Goal: Task Accomplishment & Management: Manage account settings

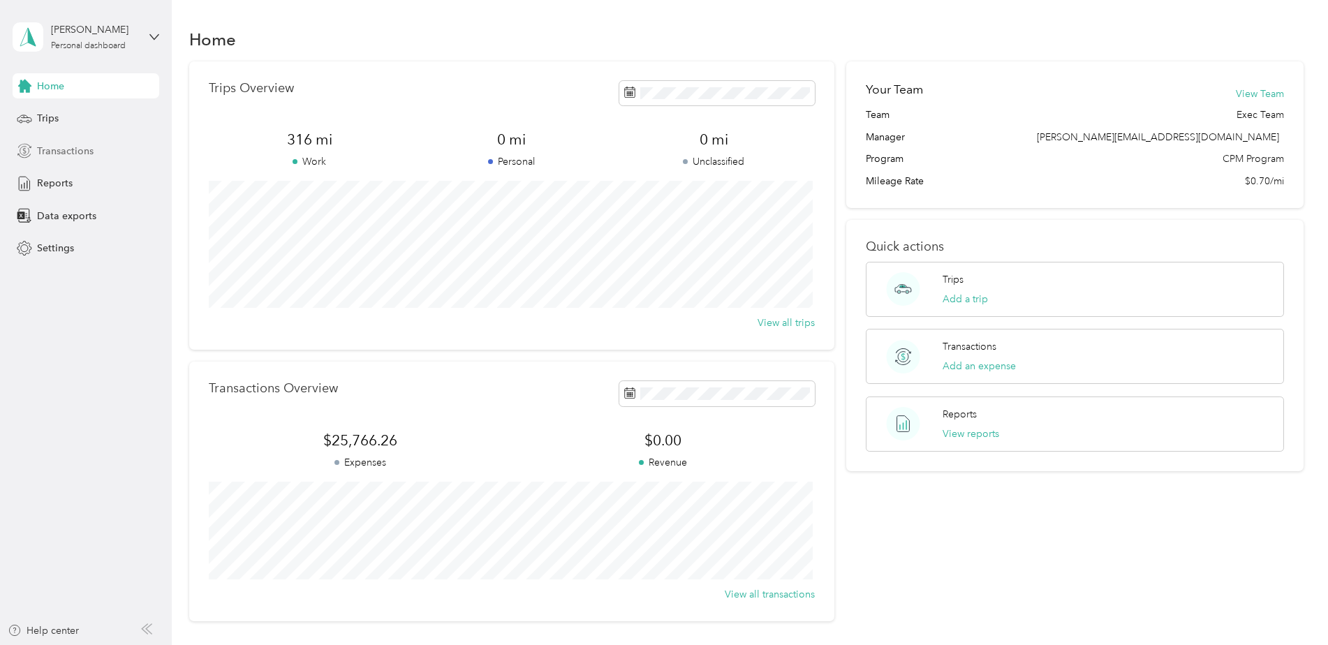
click at [91, 142] on div "Transactions" at bounding box center [86, 150] width 147 height 25
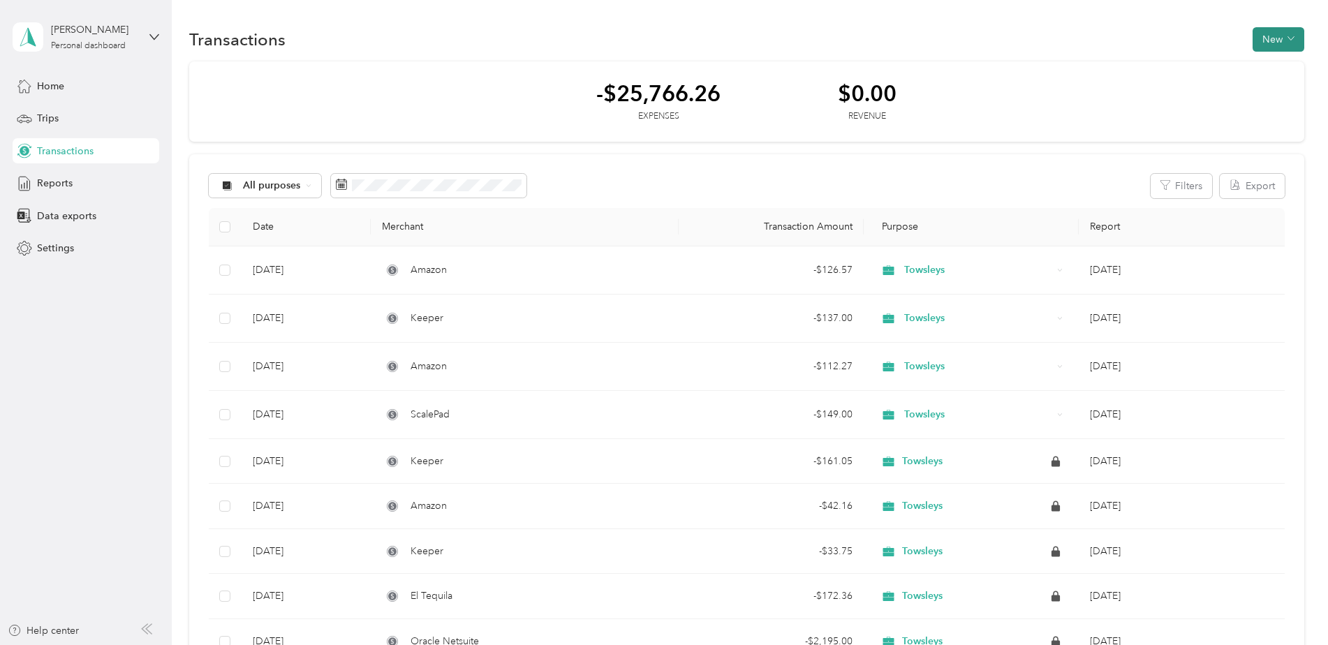
click at [1269, 43] on button "New" at bounding box center [1279, 39] width 52 height 24
click at [1272, 64] on span "Expense" at bounding box center [1272, 66] width 38 height 15
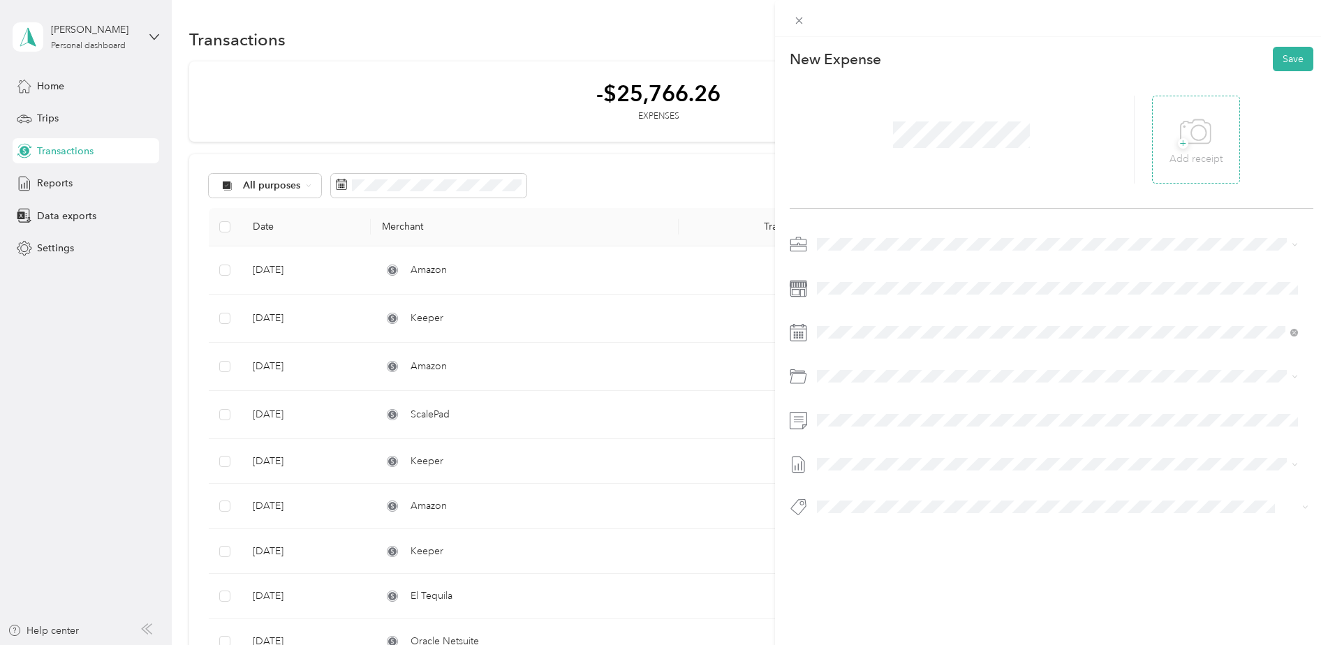
click at [1193, 141] on icon at bounding box center [1195, 132] width 31 height 38
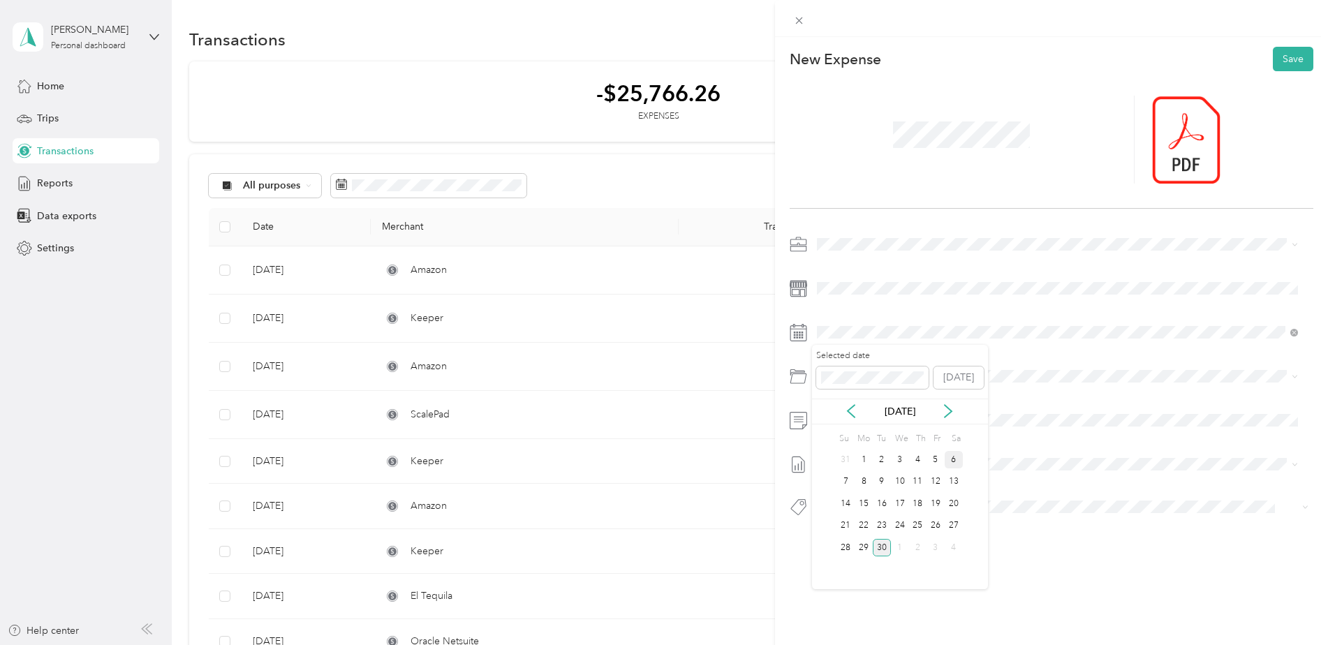
click at [946, 462] on div "6" at bounding box center [954, 459] width 18 height 17
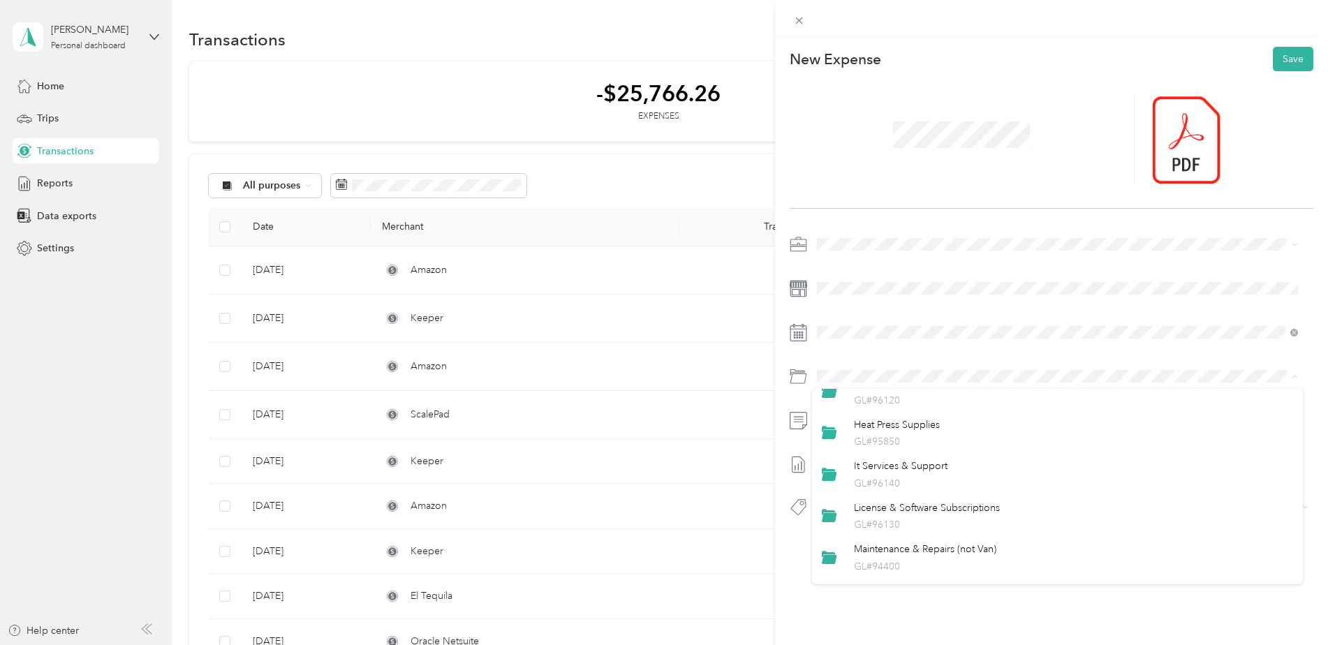
scroll to position [279, 0]
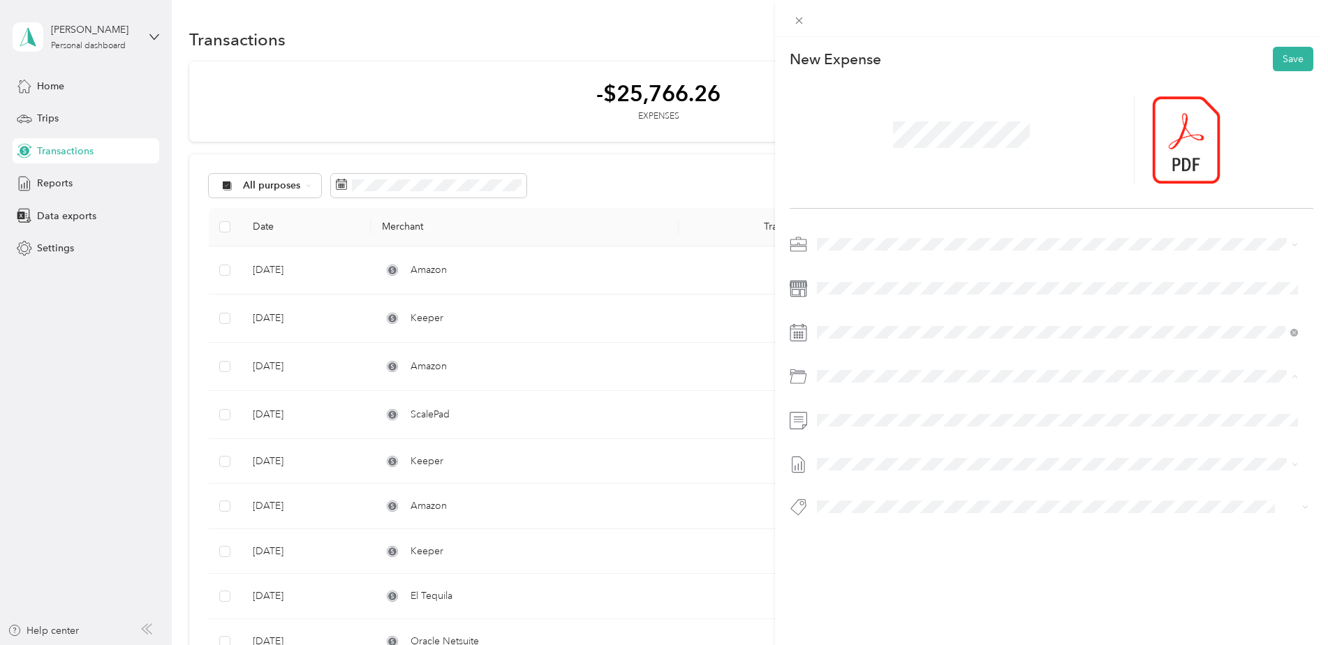
click at [972, 487] on div "License & Software Subscriptions GL#96130" at bounding box center [1073, 492] width 439 height 32
click at [859, 509] on span "[DATE] Draft" at bounding box center [1058, 510] width 472 height 13
click at [1273, 64] on button "Save" at bounding box center [1293, 59] width 40 height 24
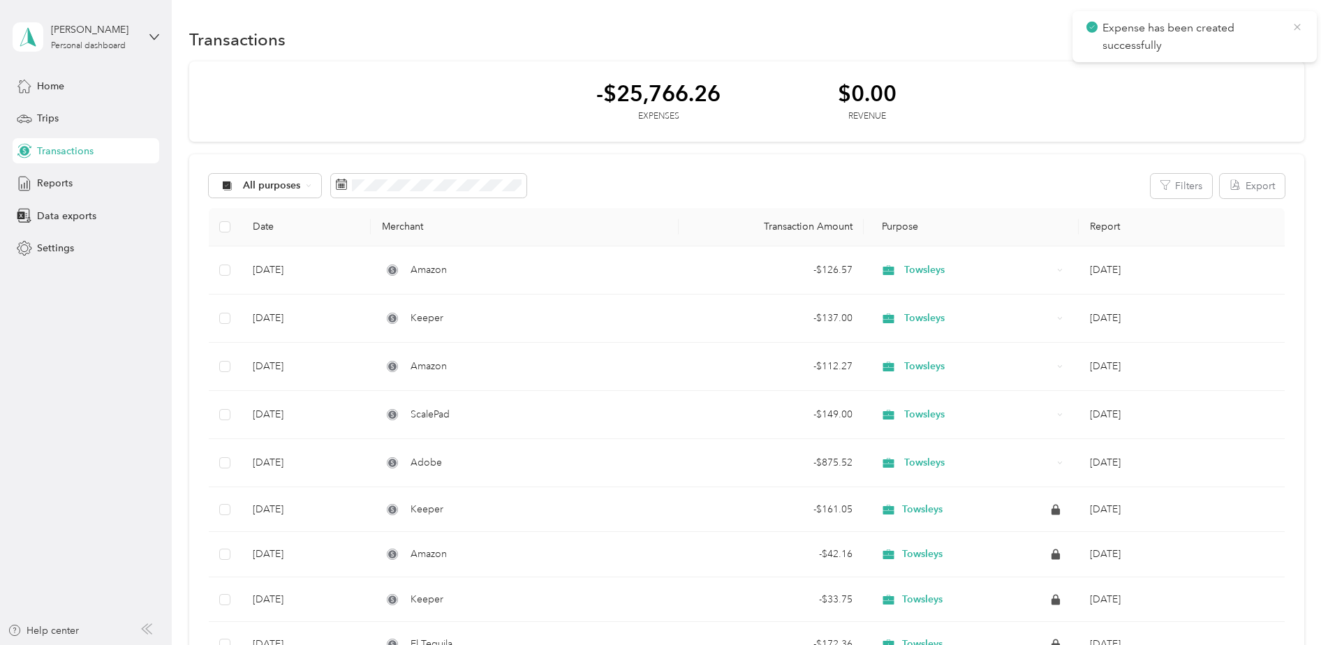
click at [1299, 28] on icon at bounding box center [1297, 27] width 11 height 13
click at [1257, 41] on button "New" at bounding box center [1279, 39] width 52 height 24
click at [1257, 64] on span "Expense" at bounding box center [1272, 66] width 38 height 15
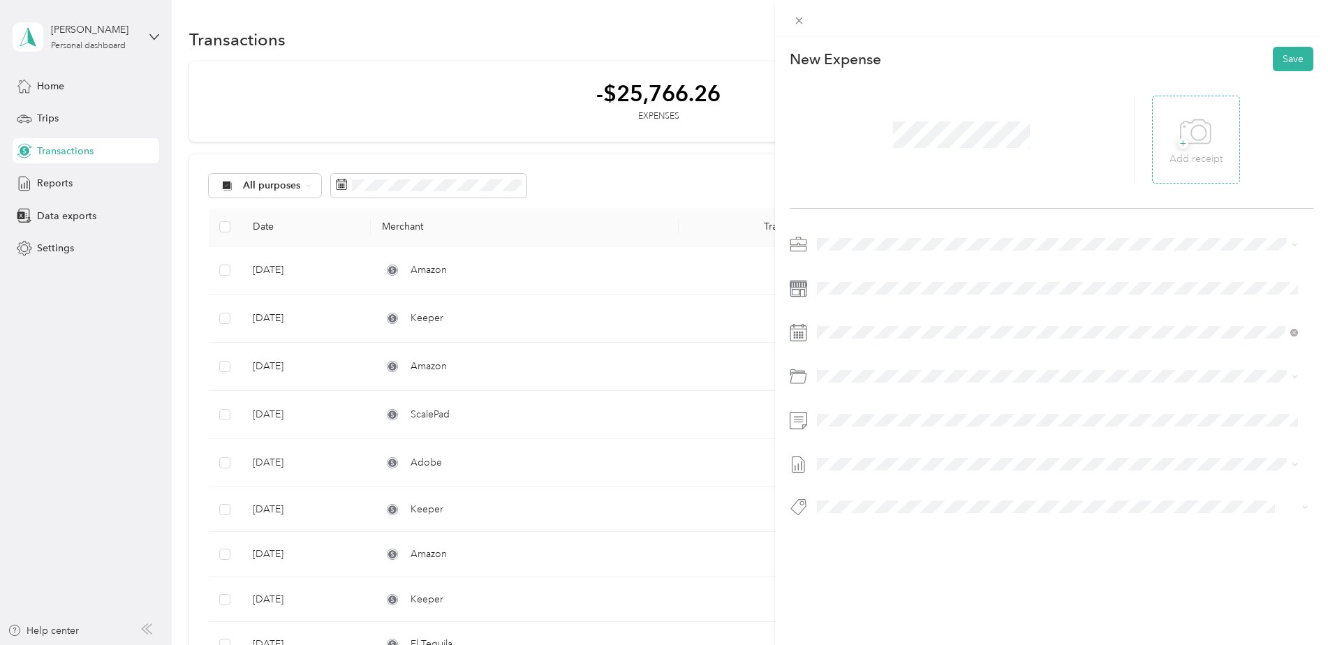
click at [1169, 121] on div "+ Add receipt" at bounding box center [1195, 140] width 53 height 54
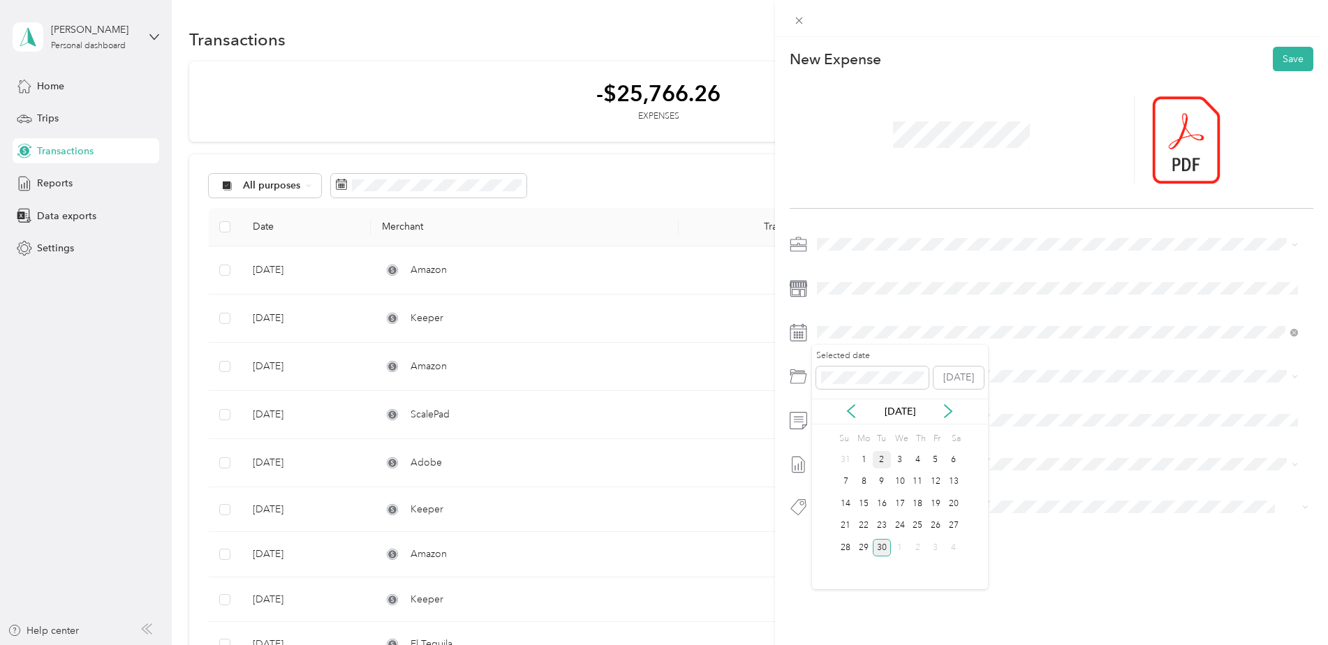
click at [889, 460] on div "2" at bounding box center [882, 459] width 18 height 17
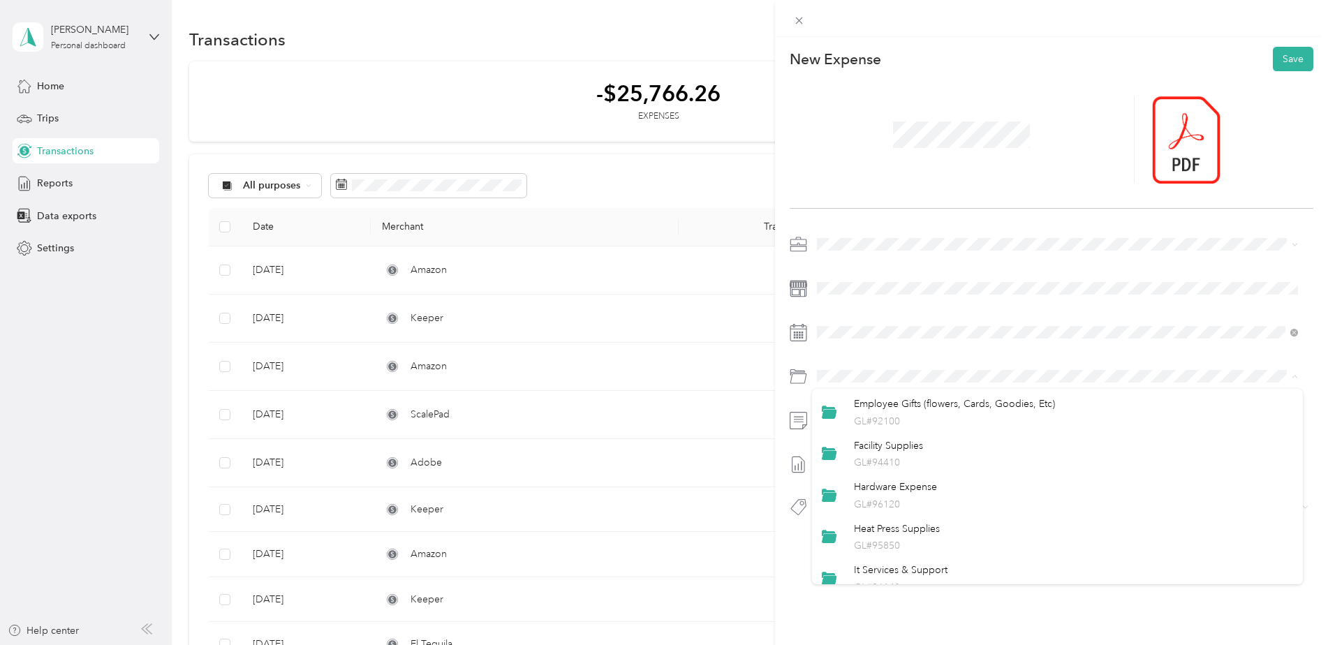
scroll to position [209, 0]
click at [975, 544] on li "License & Software Subscriptions GL#96130" at bounding box center [1058, 562] width 492 height 42
click at [869, 501] on li "[DATE] Draft" at bounding box center [1058, 510] width 492 height 22
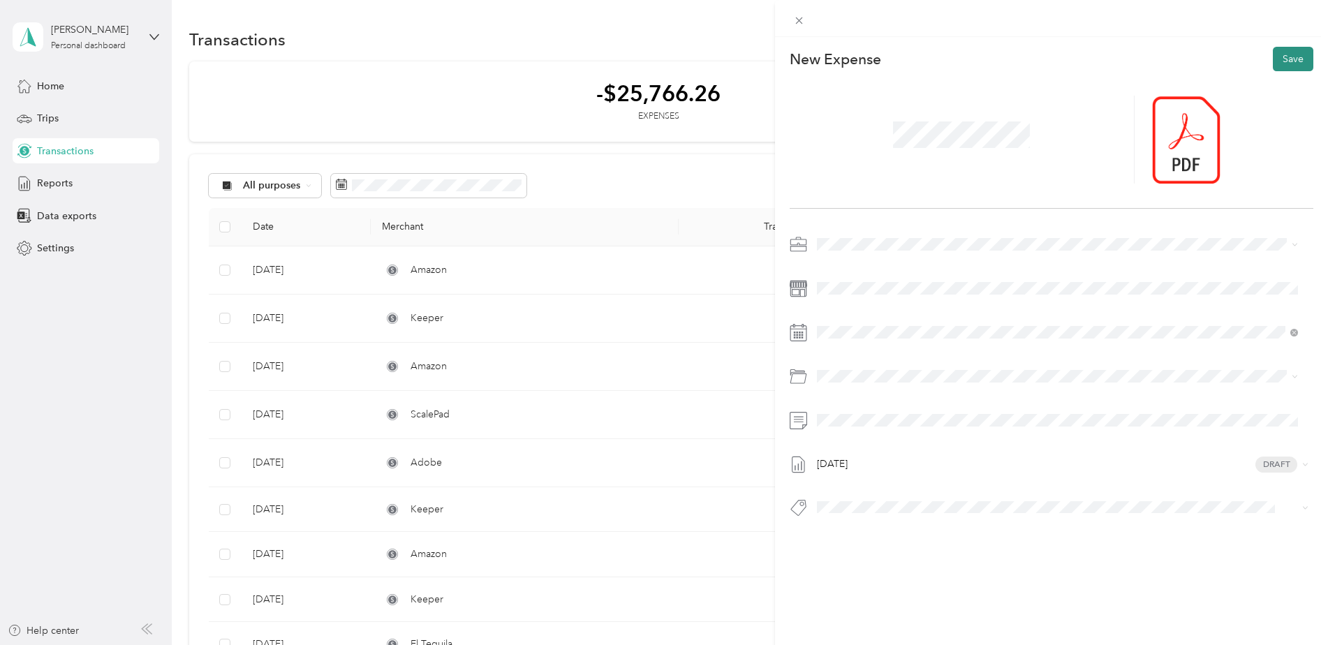
click at [1282, 59] on button "Save" at bounding box center [1293, 59] width 40 height 24
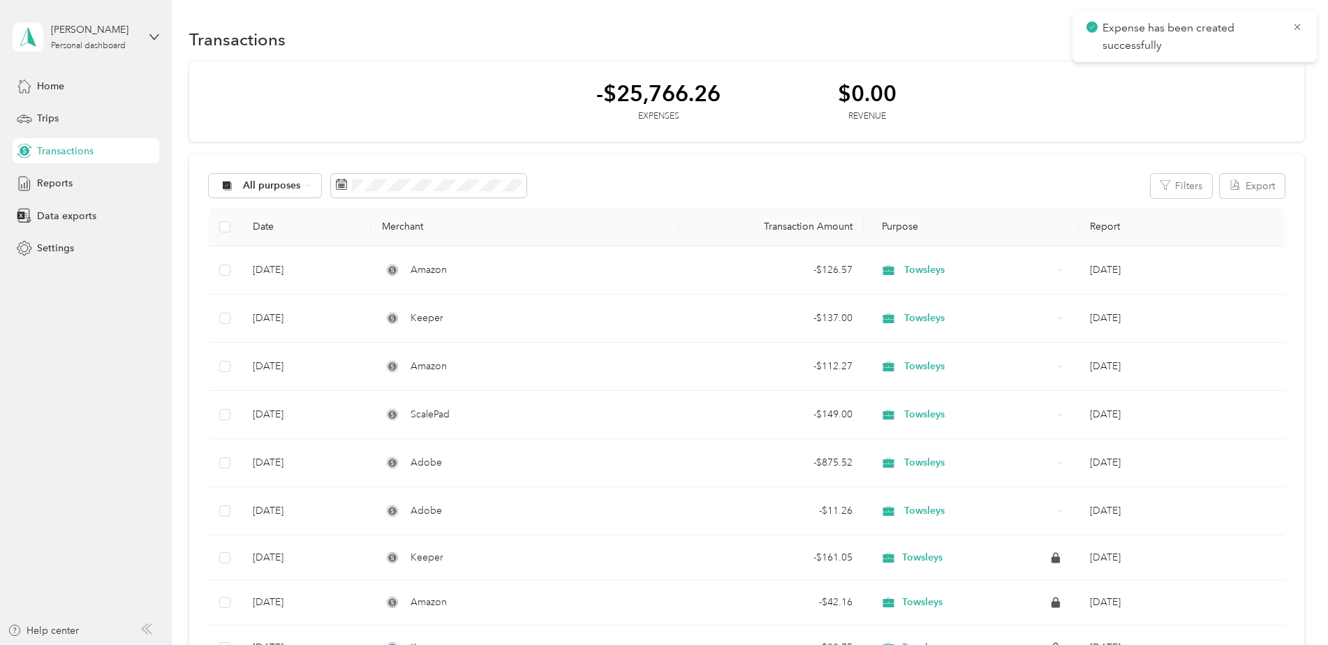
click at [1297, 31] on icon at bounding box center [1297, 27] width 11 height 13
click at [1299, 38] on button "New" at bounding box center [1279, 39] width 52 height 24
click at [1260, 60] on span "Expense" at bounding box center [1272, 66] width 38 height 15
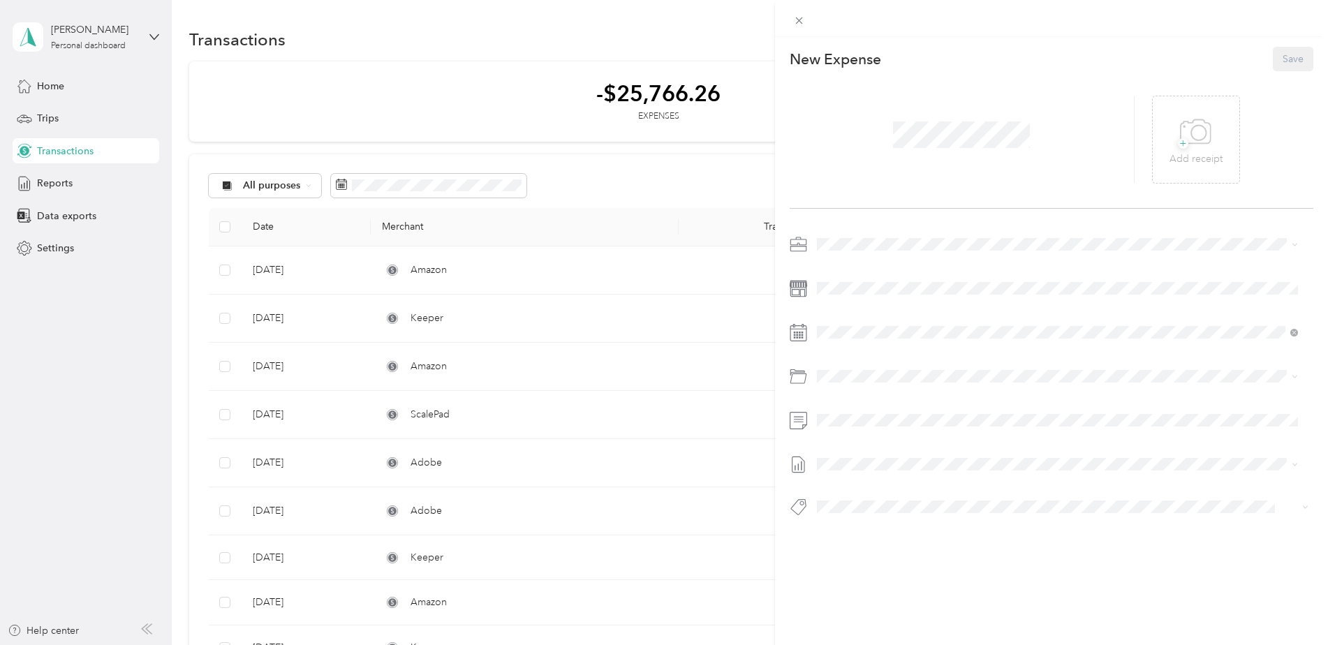
click at [943, 117] on span at bounding box center [961, 135] width 147 height 36
click at [897, 325] on span at bounding box center [1063, 332] width 502 height 22
click at [922, 484] on div "11" at bounding box center [917, 481] width 18 height 17
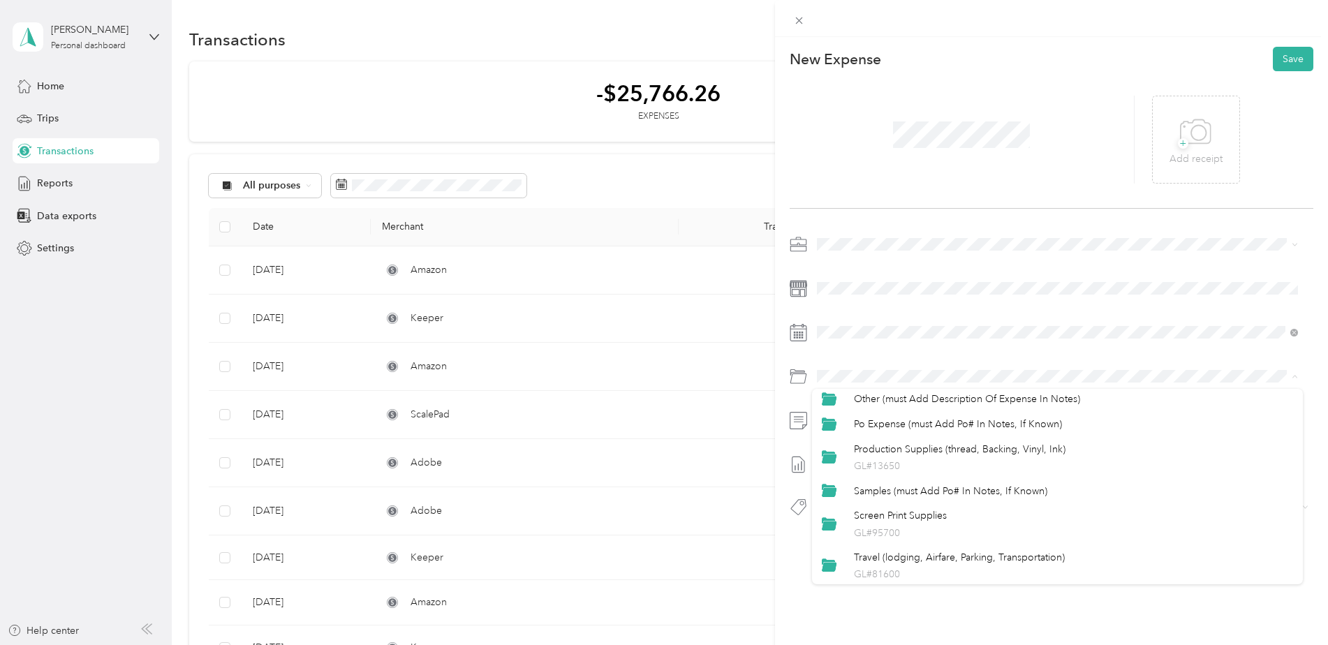
scroll to position [640, 0]
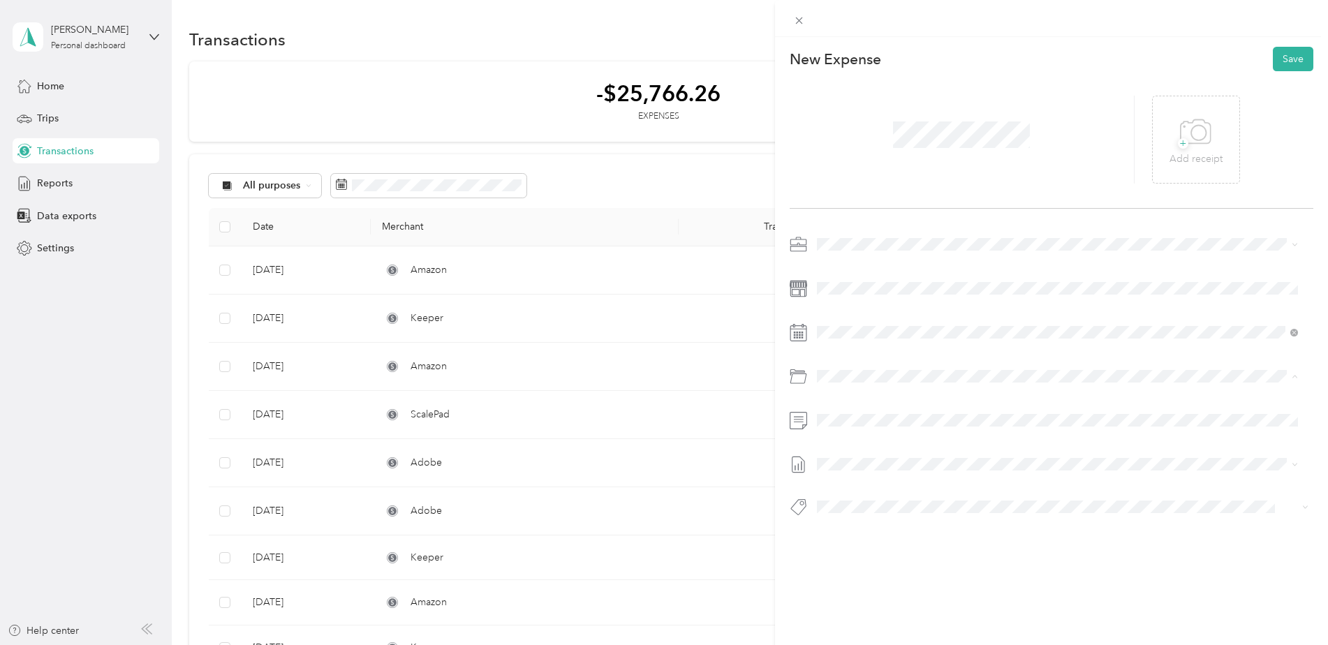
click at [982, 555] on span "Travel (lodging, Airfare, Parking, Transportation)" at bounding box center [959, 555] width 211 height 12
click at [848, 504] on span "[DATE]" at bounding box center [832, 510] width 31 height 15
click at [1295, 57] on button "Save" at bounding box center [1293, 59] width 40 height 24
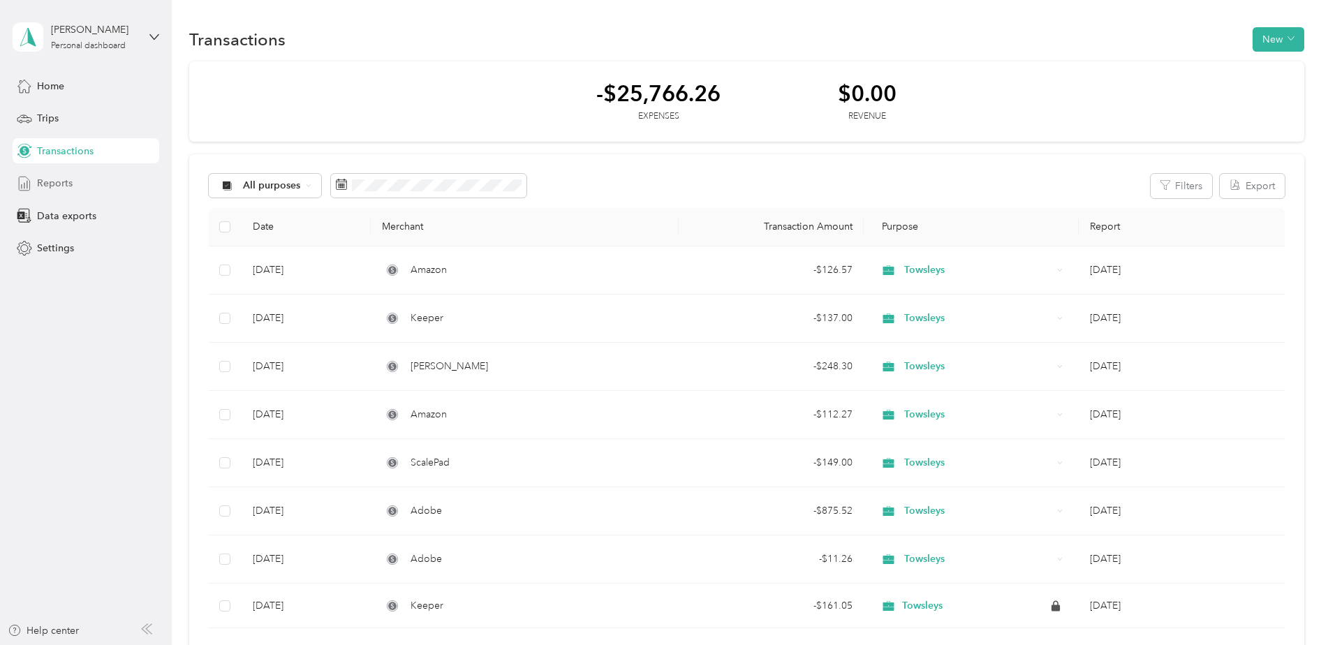
click at [61, 181] on span "Reports" at bounding box center [55, 183] width 36 height 15
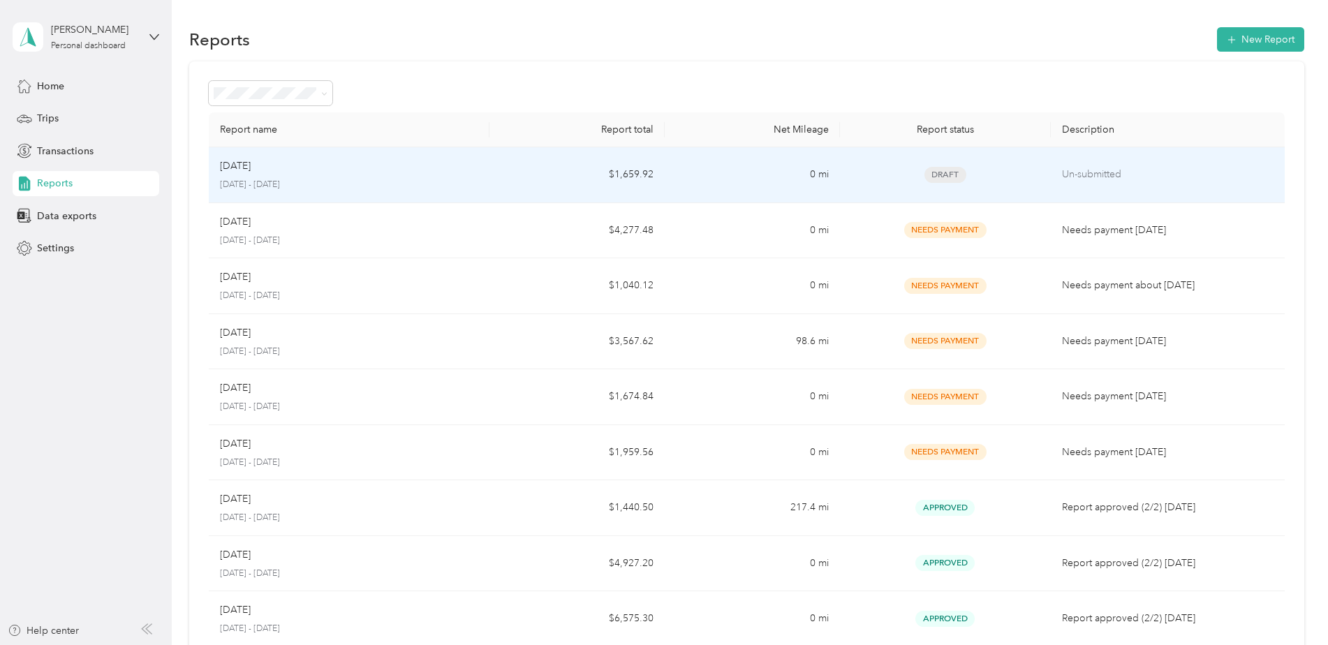
click at [392, 157] on td "Sep [DATE] - [DATE]" at bounding box center [349, 175] width 281 height 56
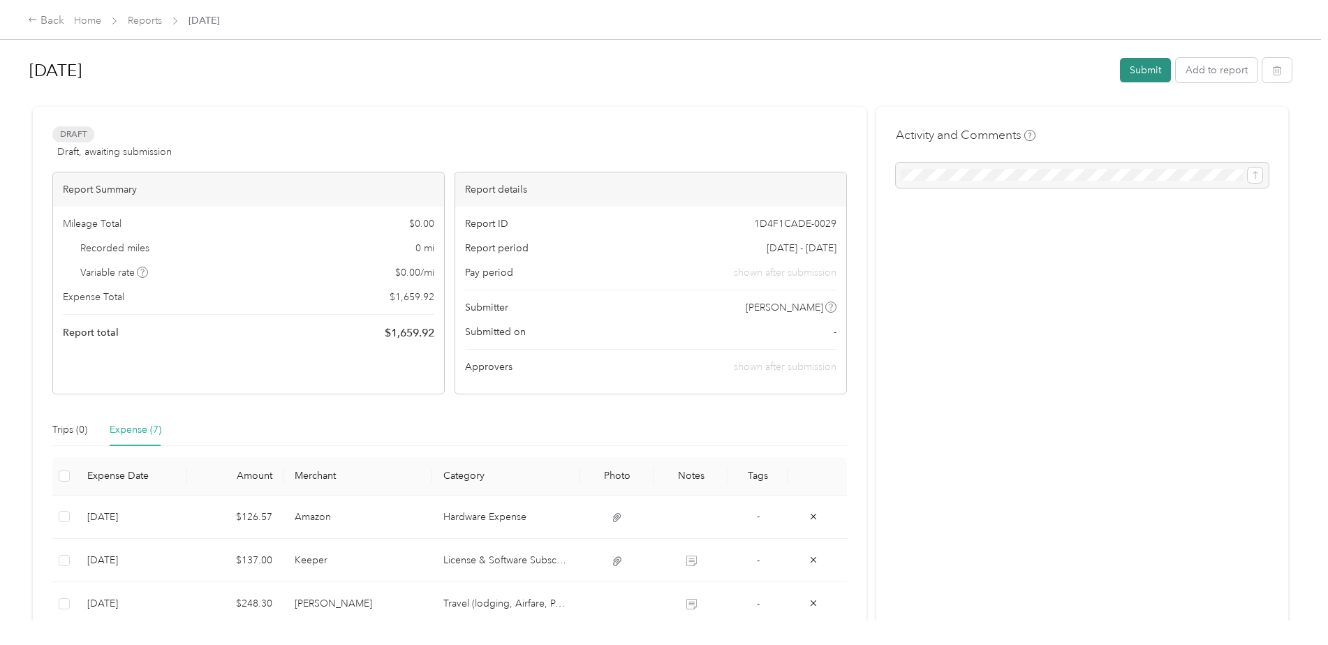
click at [1153, 70] on button "Submit" at bounding box center [1145, 70] width 51 height 24
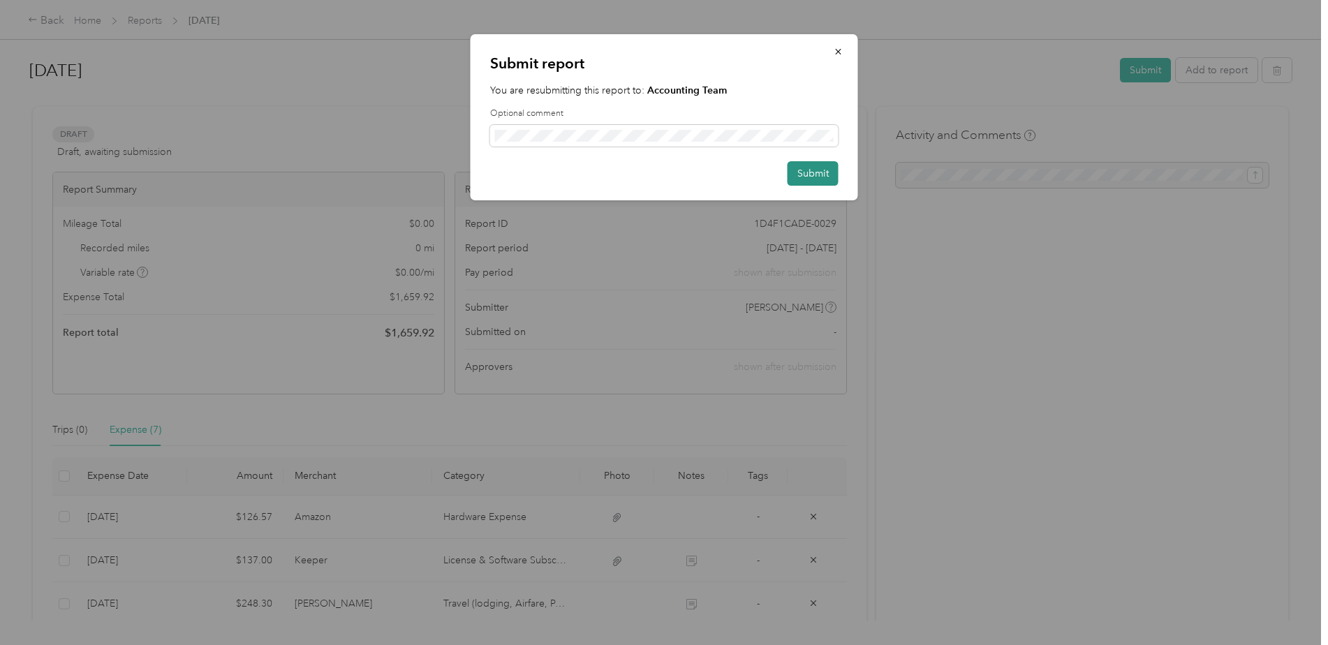
click at [808, 163] on button "Submit" at bounding box center [813, 173] width 51 height 24
